Goal: Transaction & Acquisition: Download file/media

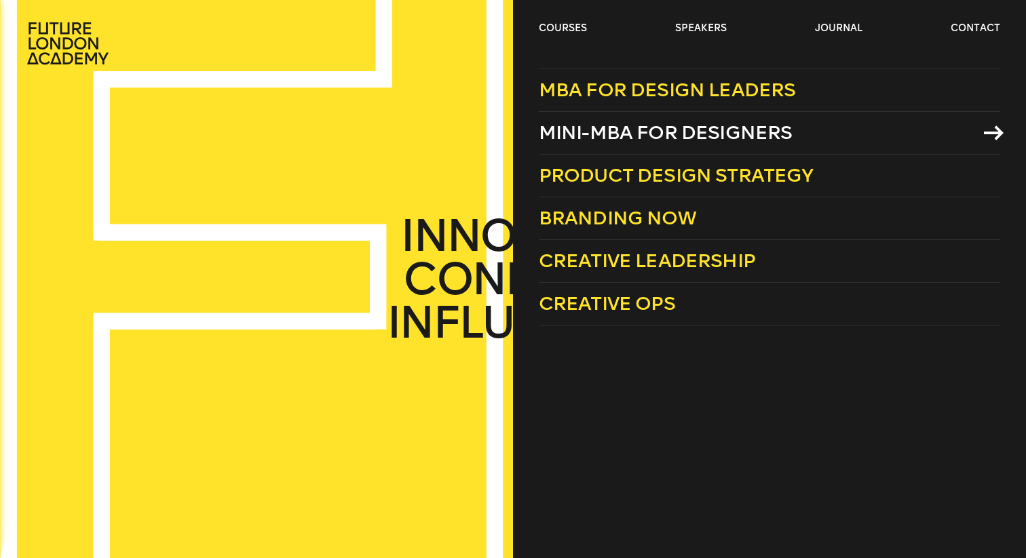
click at [611, 130] on span "Mini-MBA for Designers" at bounding box center [666, 132] width 254 height 22
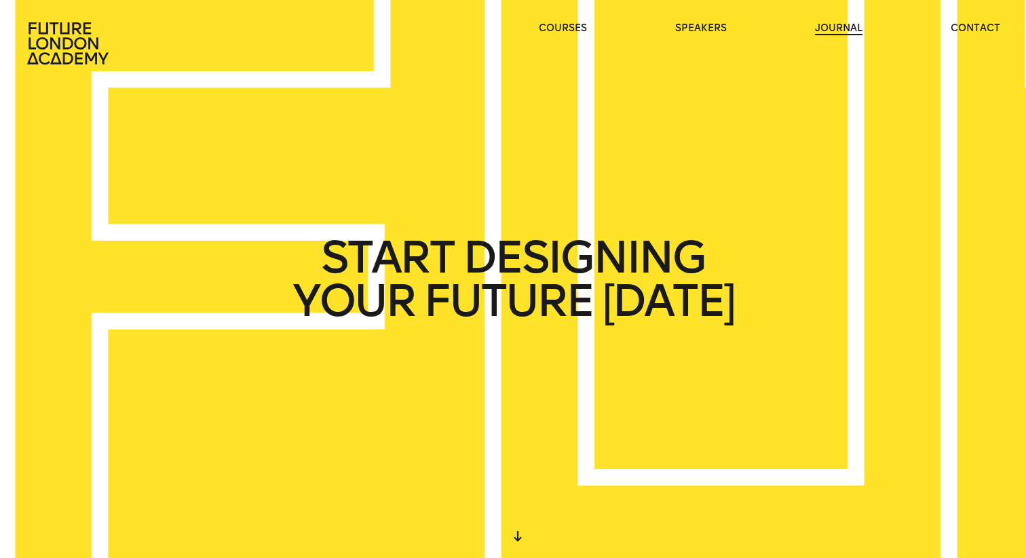
click at [845, 28] on link "journal" at bounding box center [838, 29] width 47 height 14
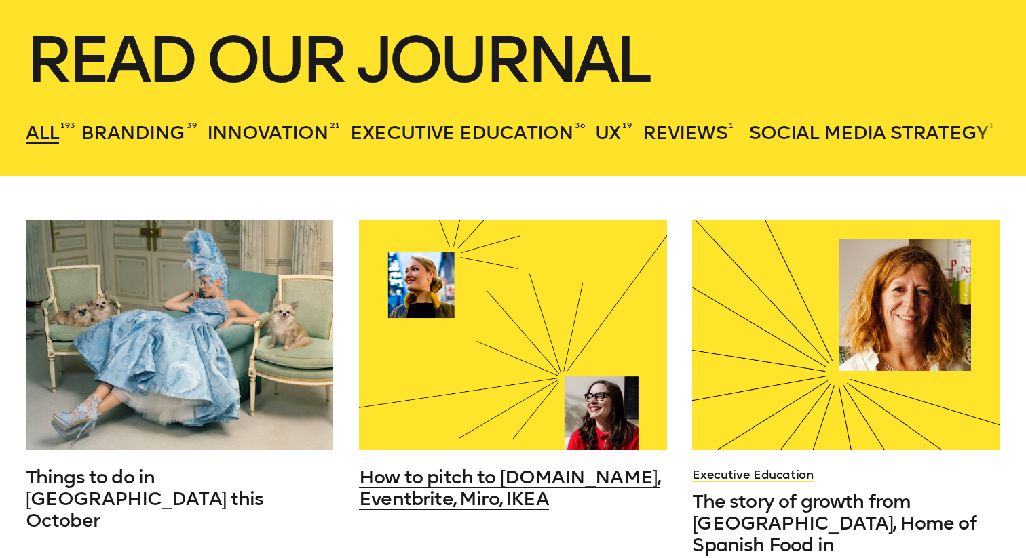
scroll to position [9, 0]
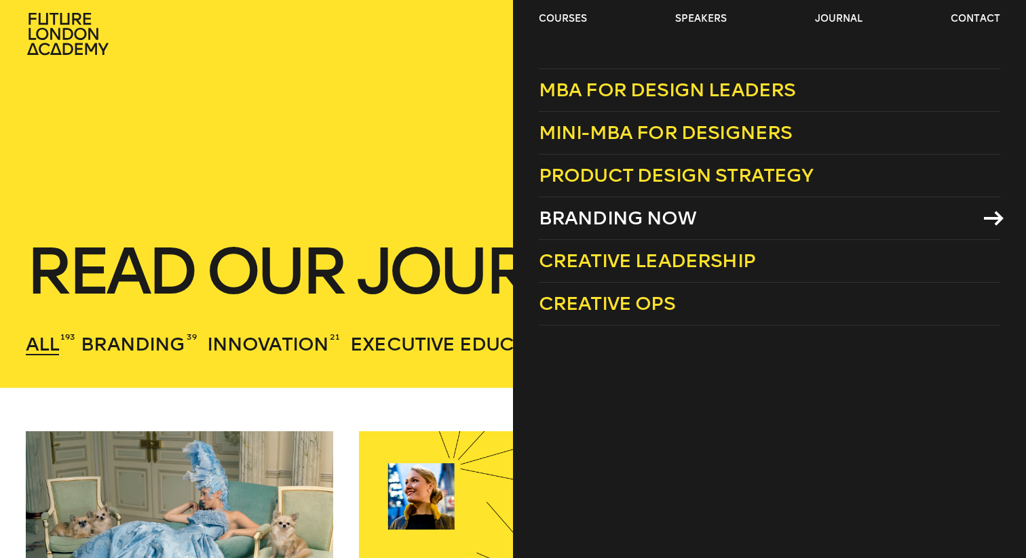
click at [582, 212] on span "Branding Now" at bounding box center [617, 218] width 157 height 22
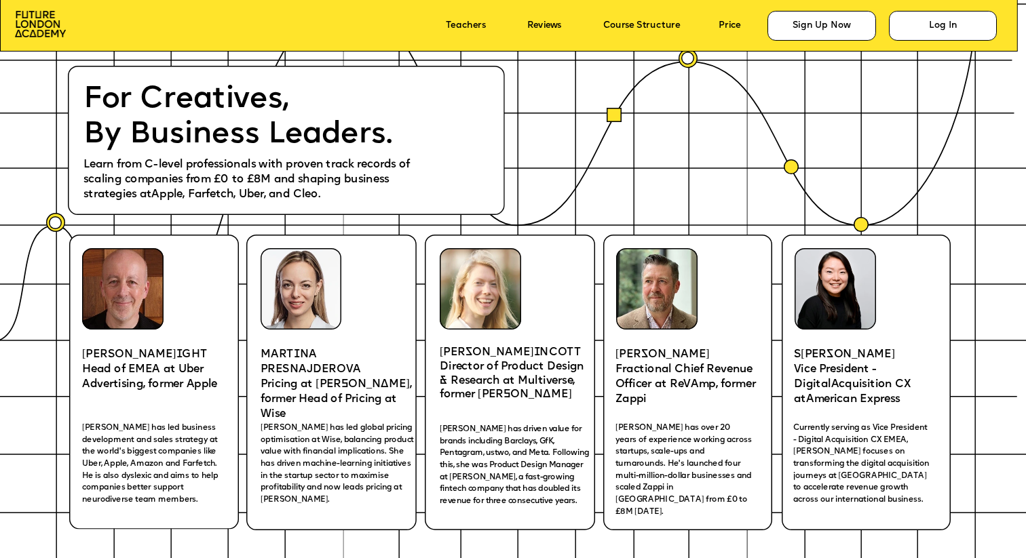
scroll to position [2035, 0]
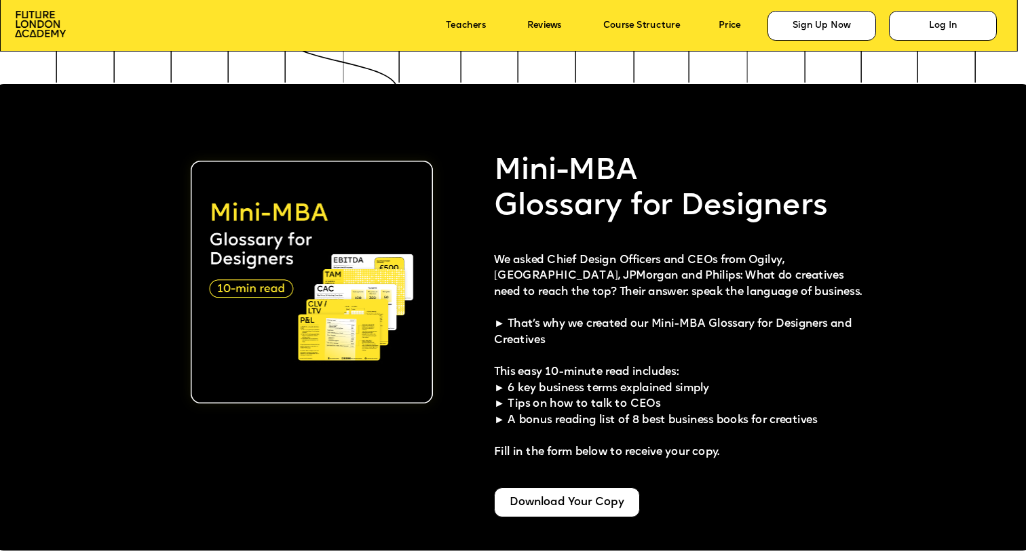
scroll to position [2575, 0]
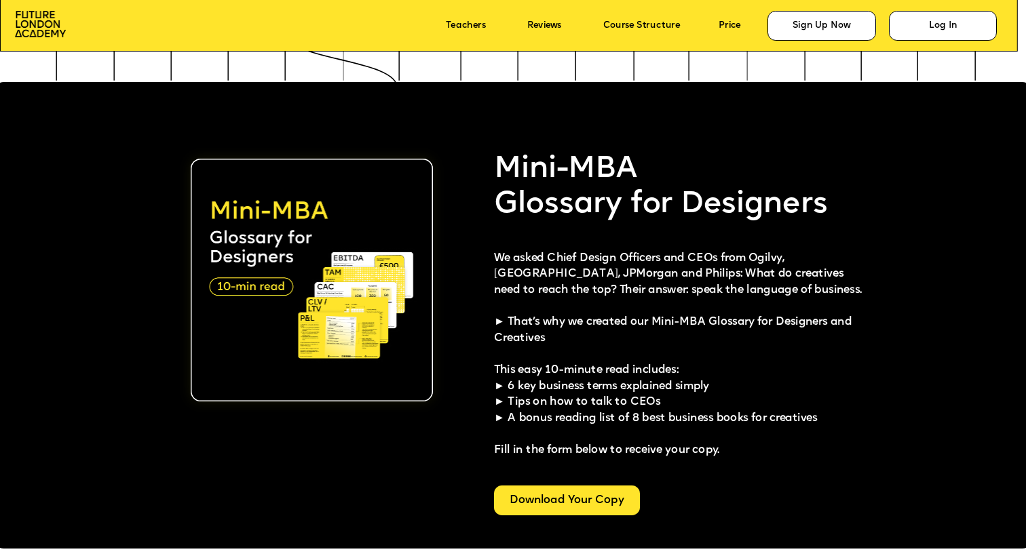
click at [516, 502] on div "Download Your Copy" at bounding box center [567, 501] width 147 height 30
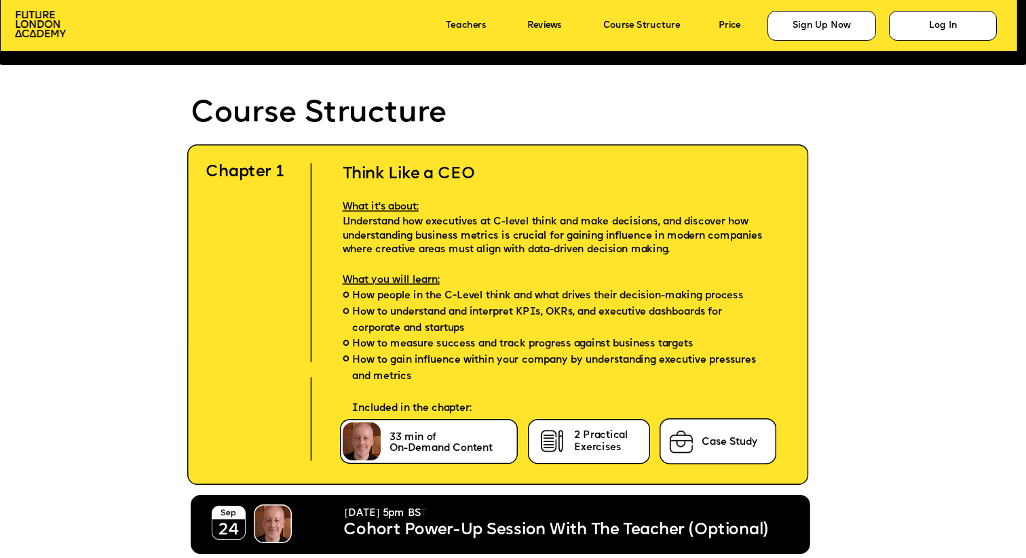
scroll to position [3131, 0]
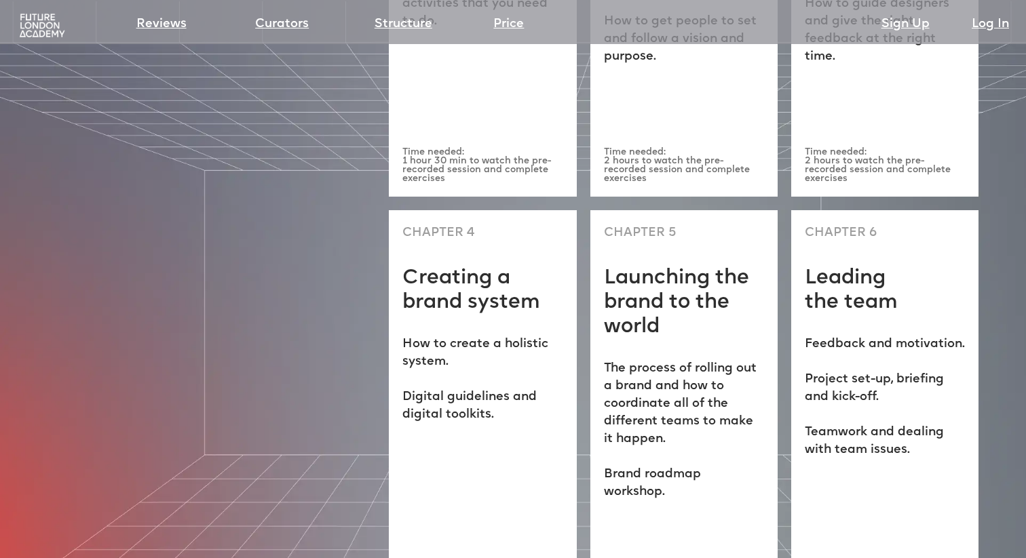
scroll to position [3801, 0]
